Goal: Navigation & Orientation: Go to known website

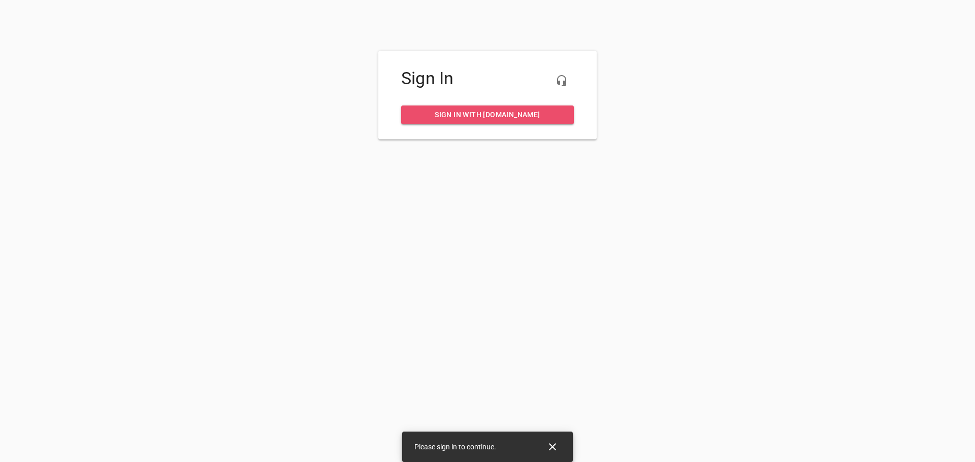
click at [485, 114] on span "Sign in with [DOMAIN_NAME]" at bounding box center [487, 115] width 156 height 13
